Goal: Task Accomplishment & Management: Manage account settings

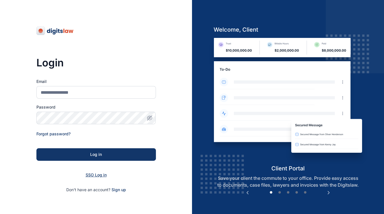
click at [92, 174] on span "SSO Log in" at bounding box center [96, 174] width 21 height 5
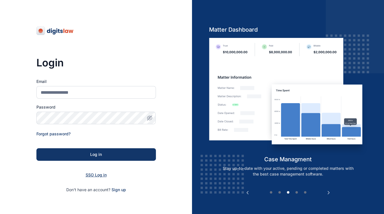
click at [95, 174] on span "SSO Log in" at bounding box center [96, 174] width 21 height 5
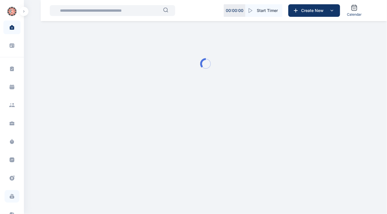
click at [11, 197] on icon at bounding box center [12, 196] width 6 height 6
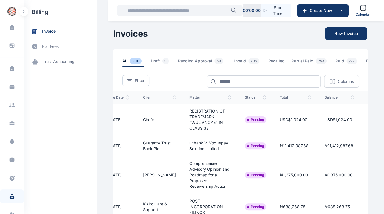
scroll to position [0, 92]
click at [367, 119] on line "button" at bounding box center [369, 119] width 4 height 0
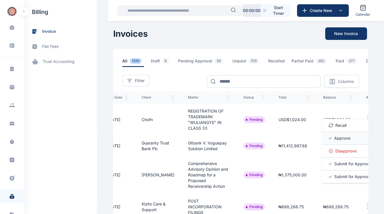
click at [334, 139] on span "Approve" at bounding box center [342, 138] width 16 height 6
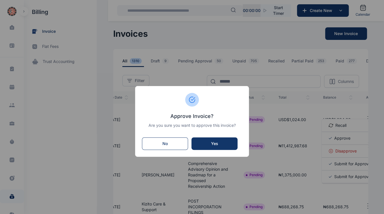
click at [220, 141] on div "Yes" at bounding box center [214, 143] width 35 height 6
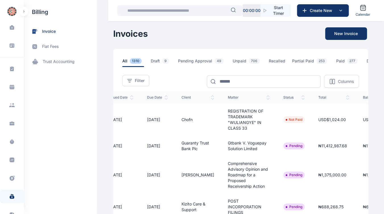
scroll to position [0, 92]
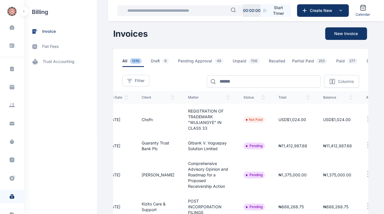
click at [366, 148] on icon "button" at bounding box center [369, 144] width 7 height 7
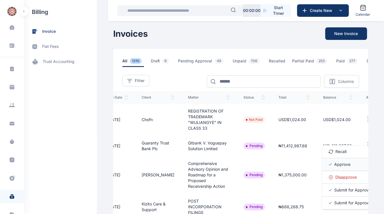
click at [334, 167] on span "Approve" at bounding box center [342, 164] width 16 height 6
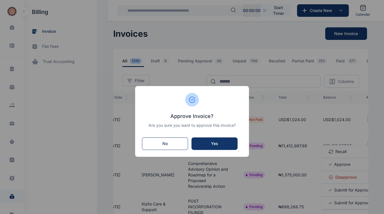
click at [218, 142] on div "Yes" at bounding box center [214, 143] width 35 height 6
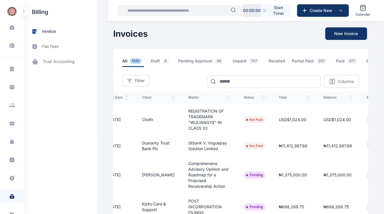
scroll to position [0, 92]
click at [366, 177] on button "button" at bounding box center [374, 173] width 16 height 7
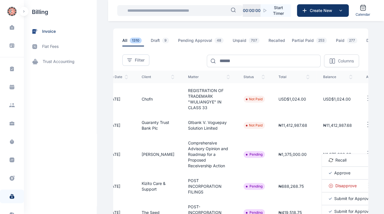
scroll to position [22, 0]
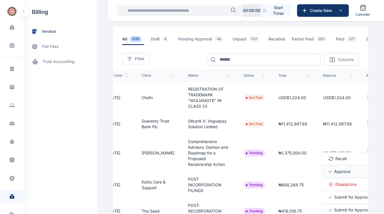
click at [334, 174] on span "Approve" at bounding box center [342, 171] width 16 height 6
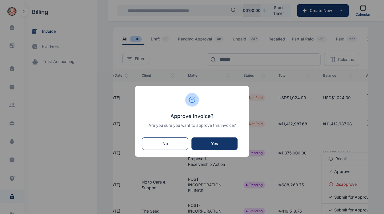
click at [225, 142] on div "Yes" at bounding box center [214, 143] width 35 height 6
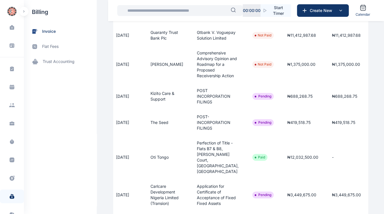
scroll to position [0, 89]
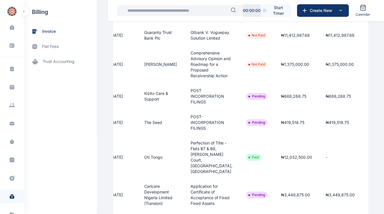
click at [369, 99] on icon "button" at bounding box center [372, 95] width 7 height 7
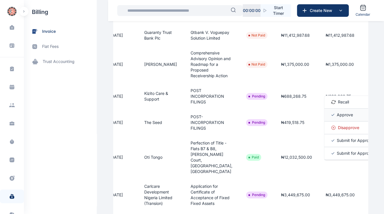
click at [332, 121] on div "Approve" at bounding box center [352, 114] width 57 height 13
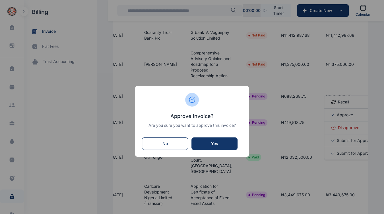
click at [220, 149] on button "Yes" at bounding box center [214, 143] width 46 height 13
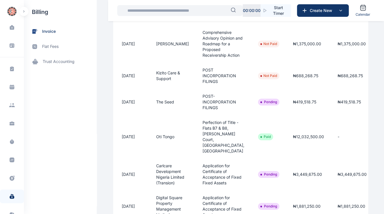
scroll to position [0, 92]
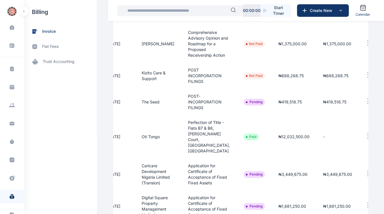
click at [366, 105] on icon "button" at bounding box center [369, 101] width 7 height 7
click at [334, 123] on span "Approve" at bounding box center [342, 120] width 16 height 6
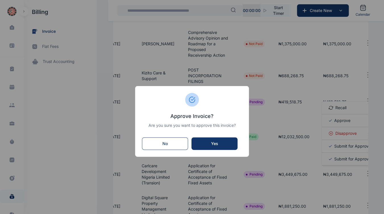
click at [222, 142] on div "Yes" at bounding box center [214, 143] width 35 height 6
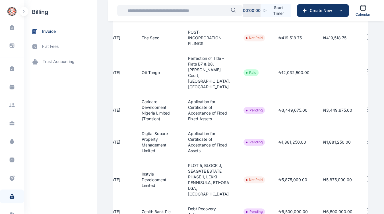
scroll to position [208, 0]
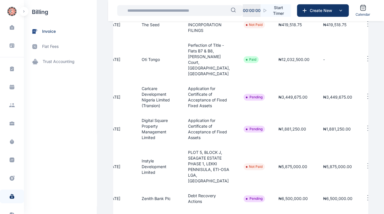
click at [366, 100] on icon "button" at bounding box center [369, 96] width 7 height 7
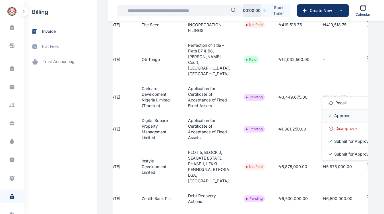
click at [334, 118] on span "Approve" at bounding box center [342, 116] width 16 height 6
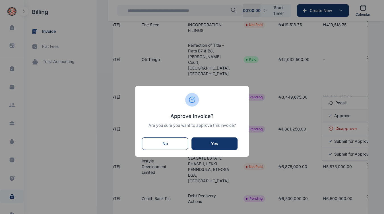
click at [228, 144] on div "Yes" at bounding box center [214, 143] width 35 height 6
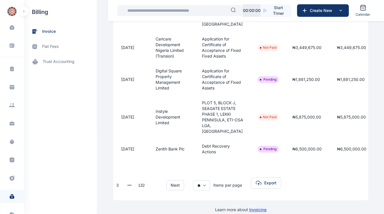
scroll to position [0, 92]
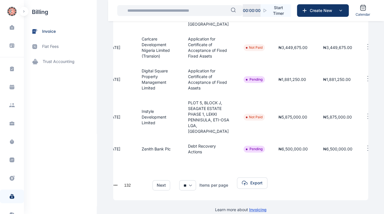
click at [367, 146] on line "button" at bounding box center [369, 146] width 4 height 0
click at [324, 174] on div "Approve" at bounding box center [350, 167] width 57 height 13
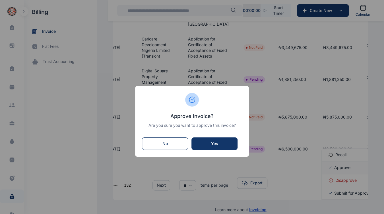
click at [226, 138] on button "Yes" at bounding box center [214, 143] width 46 height 13
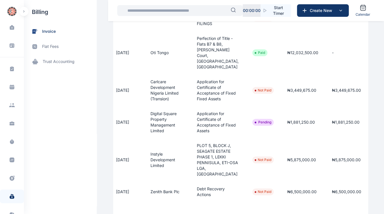
scroll to position [0, 92]
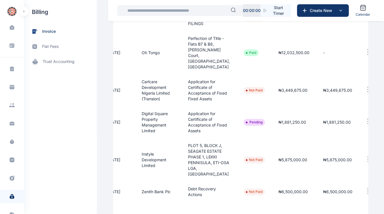
click at [366, 125] on icon "button" at bounding box center [369, 121] width 7 height 7
click at [329, 147] on div "Approve" at bounding box center [350, 140] width 57 height 13
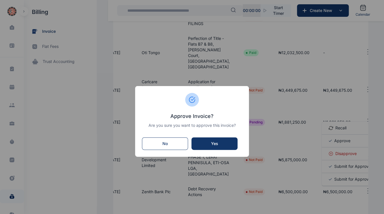
click at [229, 139] on button "Yes" at bounding box center [214, 143] width 46 height 13
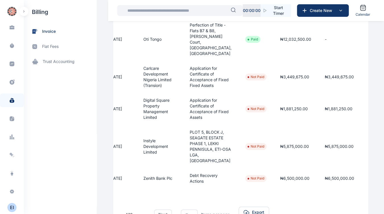
scroll to position [229, 0]
click at [14, 205] on div "E I" at bounding box center [11, 207] width 9 height 7
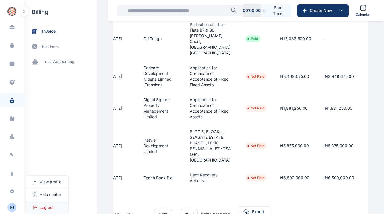
click at [54, 208] on div "Log out" at bounding box center [47, 207] width 42 height 13
